Goal: Information Seeking & Learning: Understand process/instructions

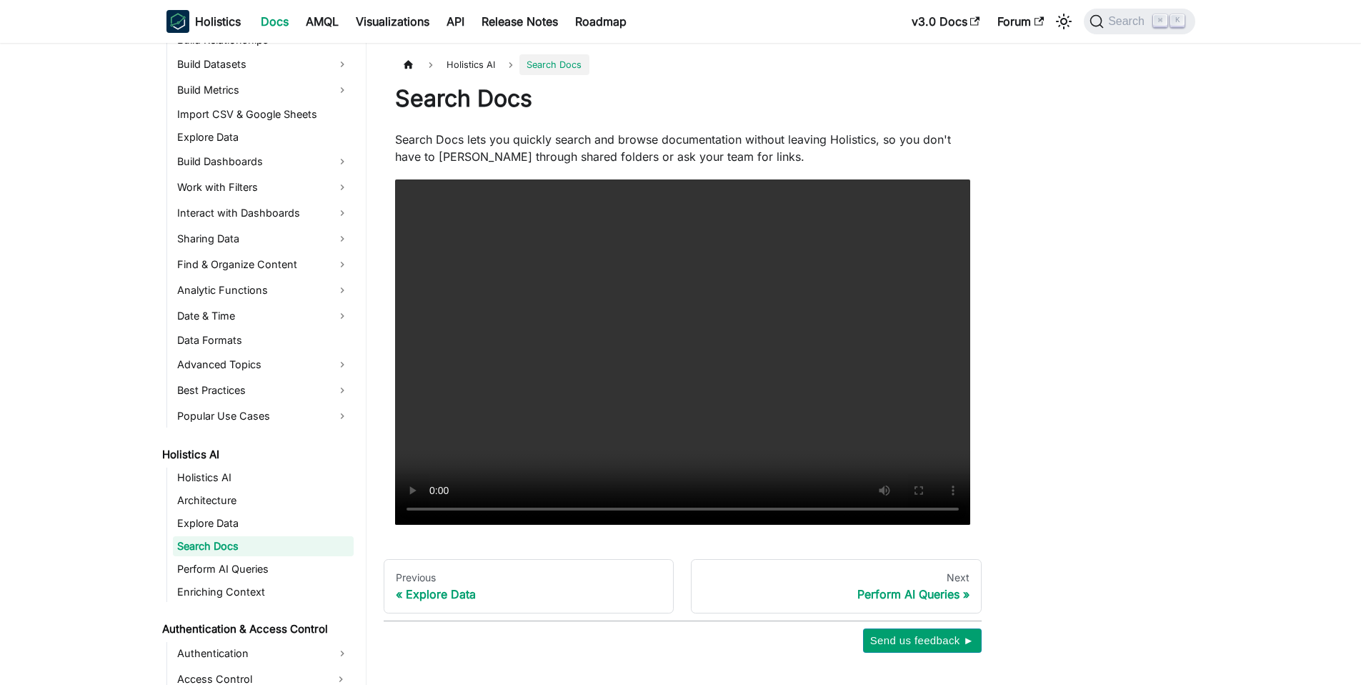
click at [454, 152] on p "Search Docs lets you quickly search and browse documentation without leaving Ho…" at bounding box center [682, 148] width 575 height 34
click at [520, 152] on p "Search Docs lets you quickly search and browse documentation without leaving Ho…" at bounding box center [682, 148] width 575 height 34
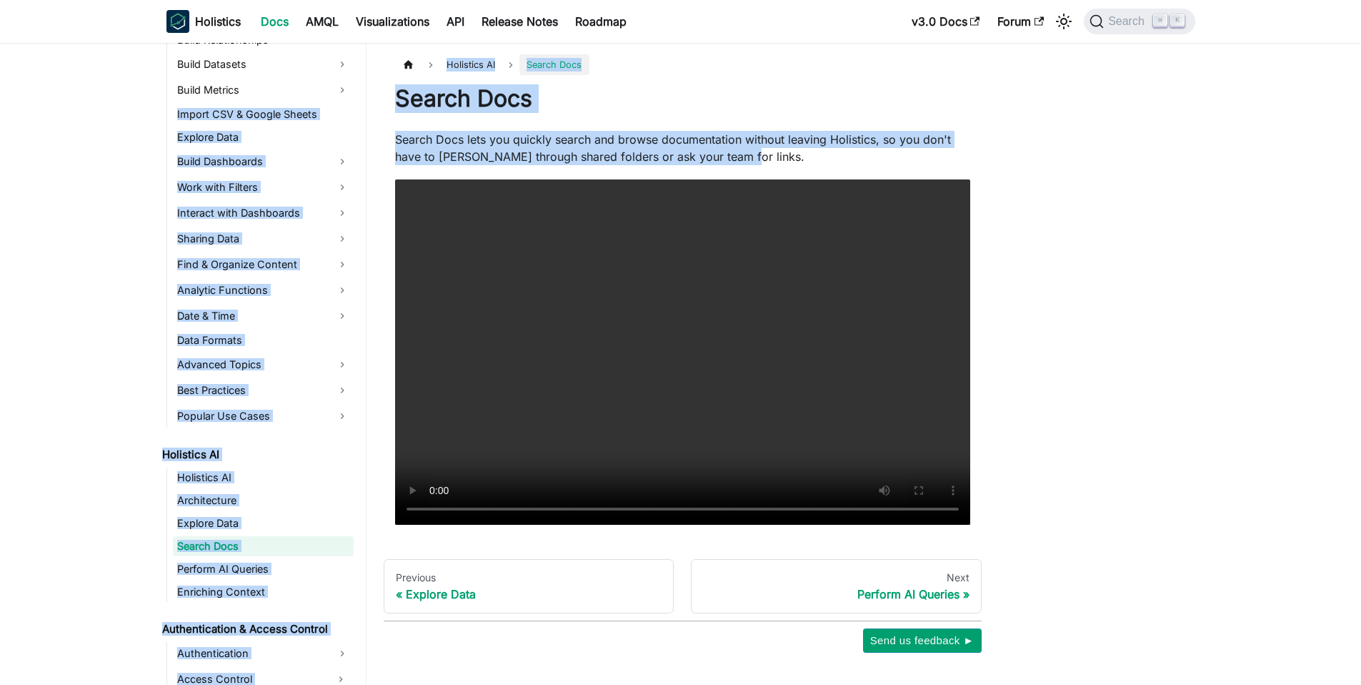
drag, startPoint x: 756, startPoint y: 154, endPoint x: 357, endPoint y: 100, distance: 402.4
click at [347, 92] on div "Welcome to Holistics Introduction Our Philosophy How Holistics Works Walkthroug…" at bounding box center [680, 364] width 1361 height 642
click at [491, 126] on div "Search Docs Search Docs lets you quickly search and browse documentation withou…" at bounding box center [682, 304] width 575 height 440
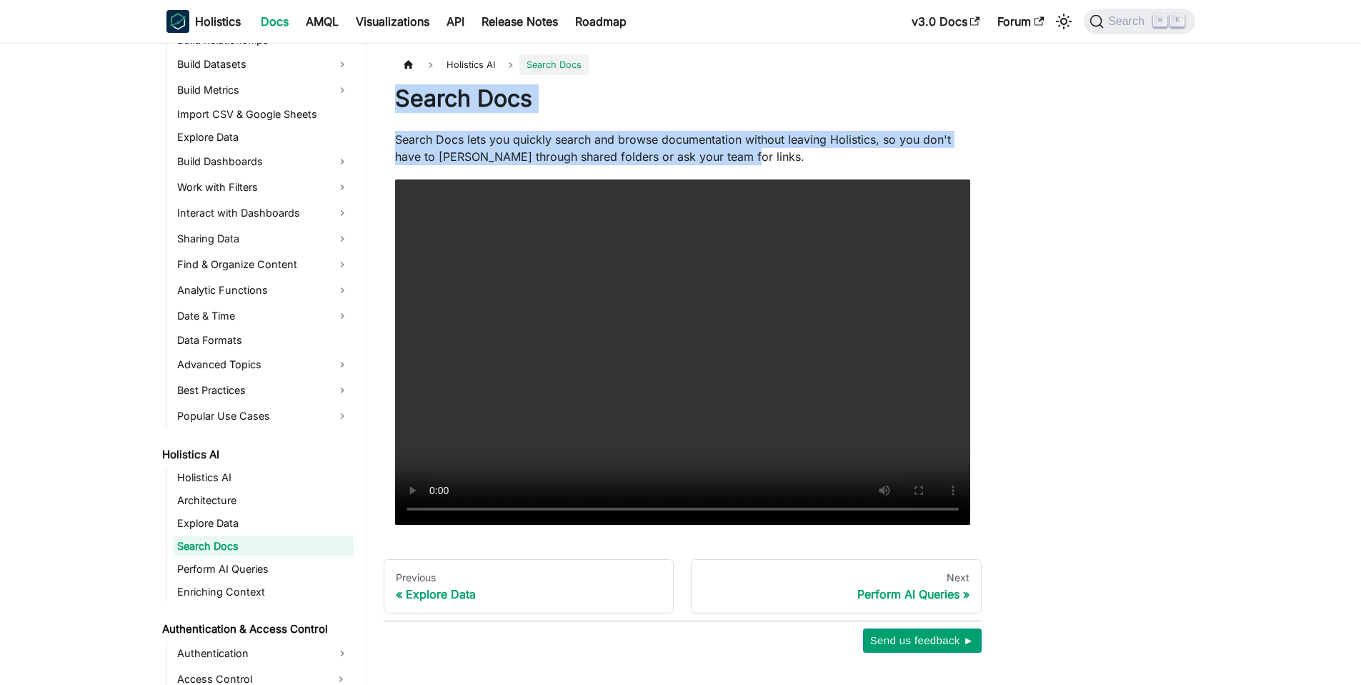
drag, startPoint x: 393, startPoint y: 93, endPoint x: 826, endPoint y: 151, distance: 436.9
click at [826, 151] on article "Holistics AI Search Docs Search Docs Search Docs lets you quickly search and br…" at bounding box center [683, 289] width 598 height 470
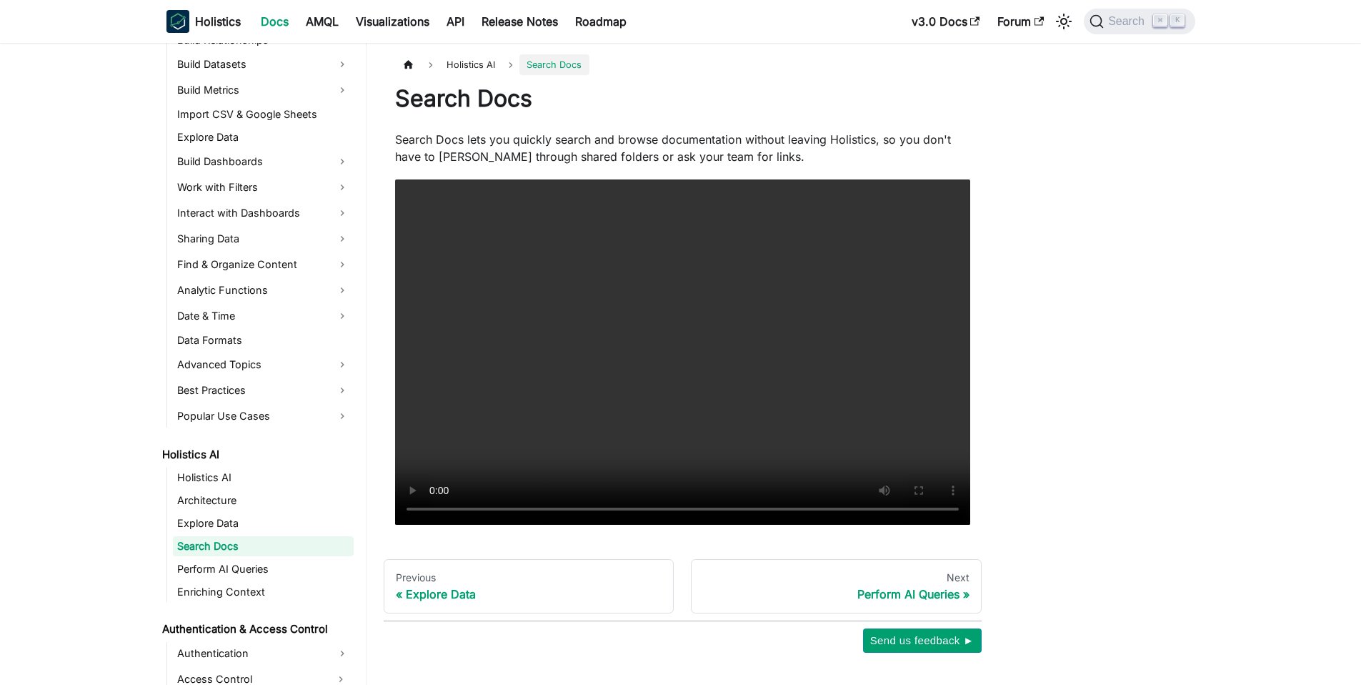
click at [828, 151] on p "Search Docs lets you quickly search and browse documentation without leaving Ho…" at bounding box center [682, 148] width 575 height 34
